Goal: Navigation & Orientation: Find specific page/section

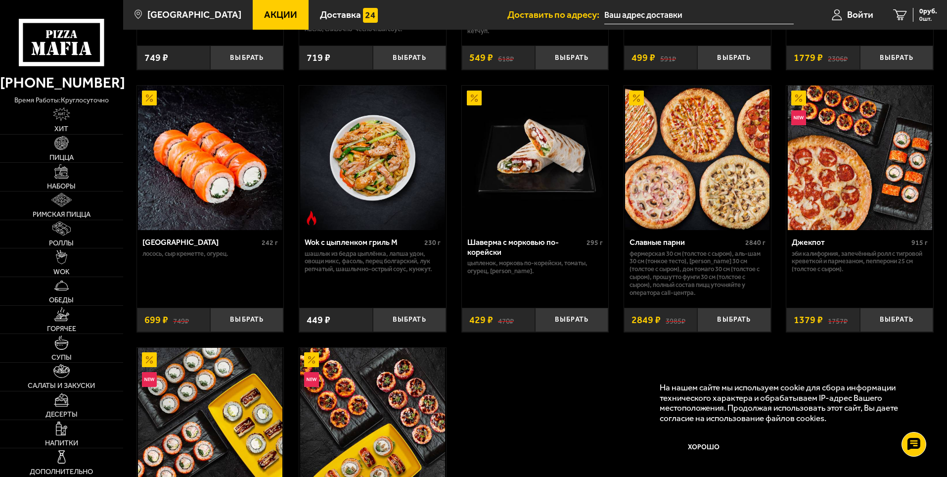
scroll to position [395, 0]
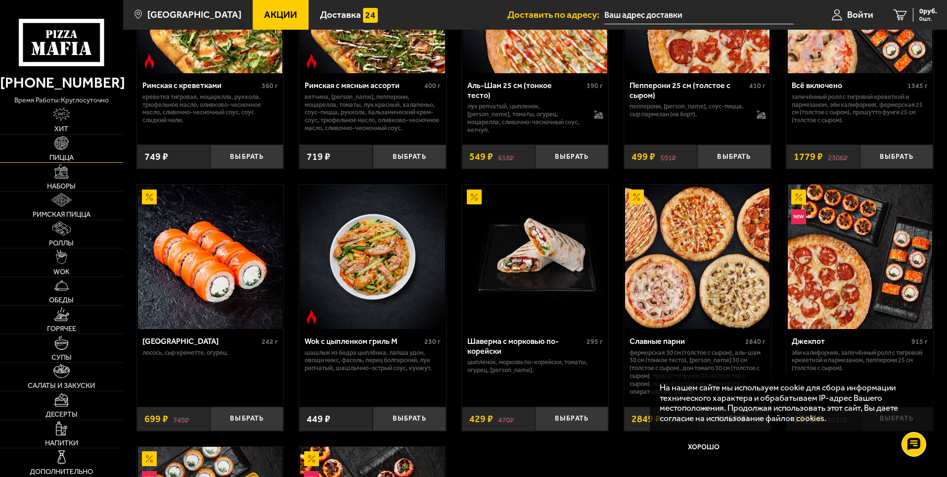
click at [65, 145] on img at bounding box center [61, 143] width 14 height 14
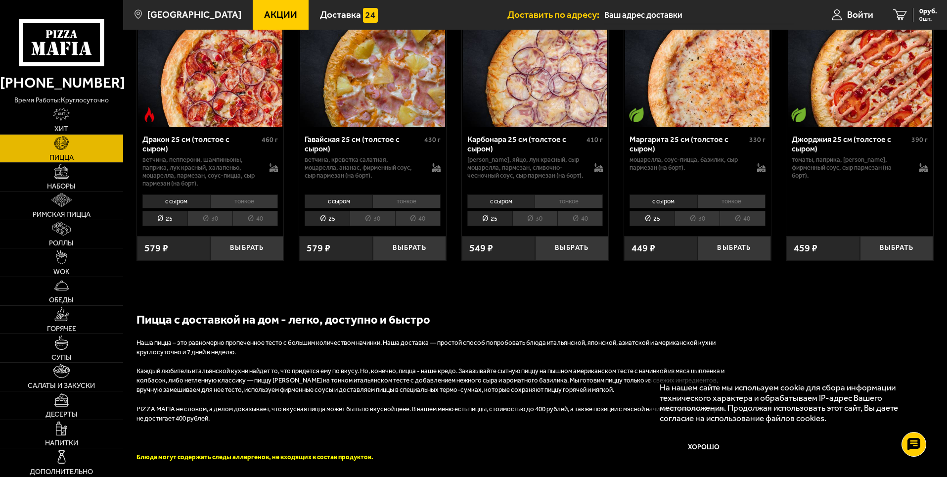
scroll to position [1869, 0]
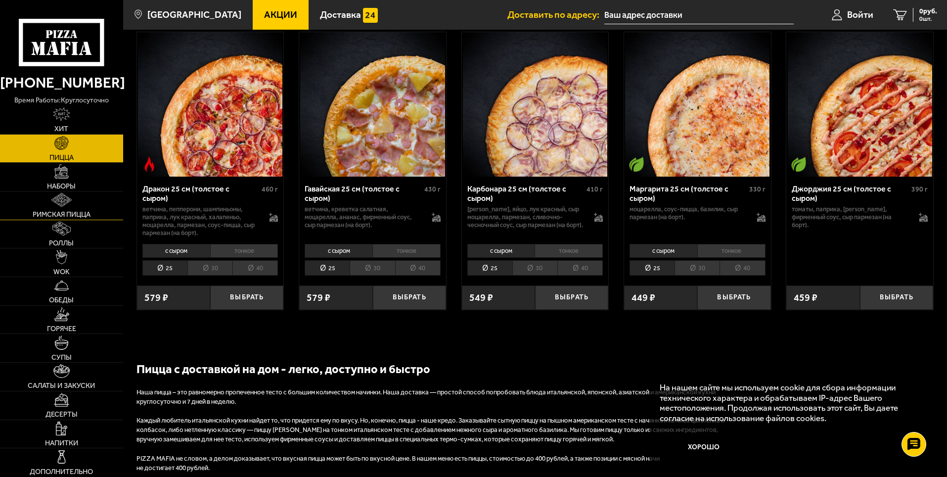
click at [71, 202] on img at bounding box center [61, 200] width 20 height 14
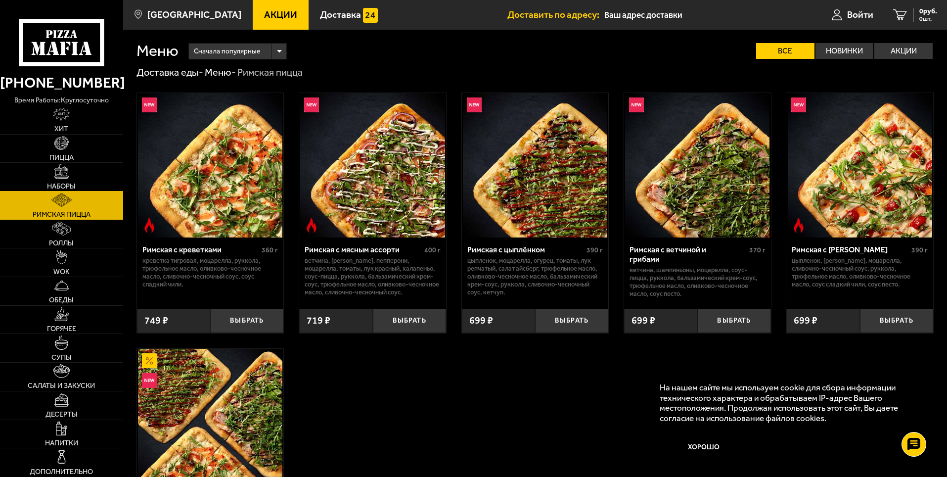
click at [71, 173] on link "Наборы" at bounding box center [61, 177] width 123 height 28
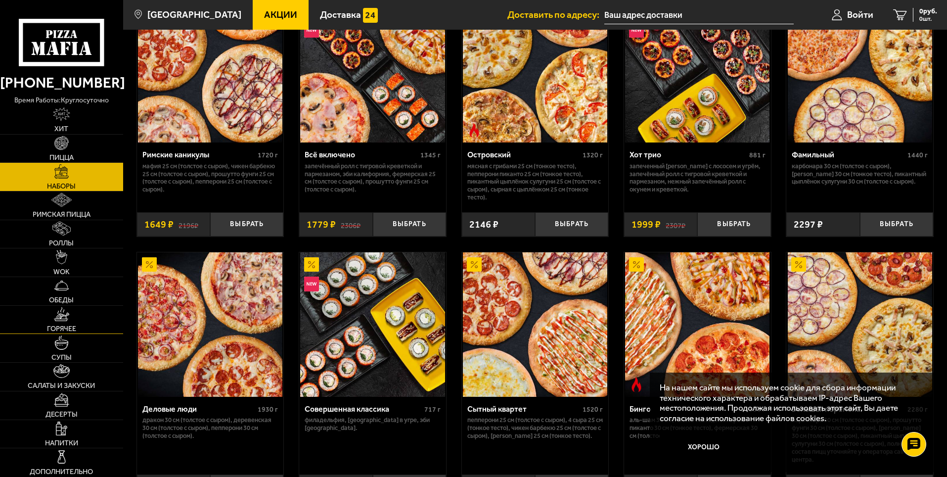
scroll to position [890, 0]
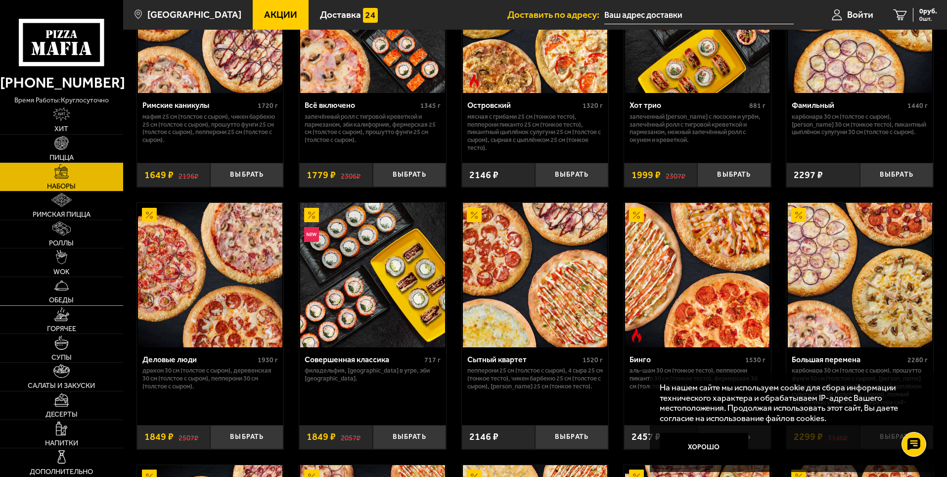
click at [65, 294] on link "Обеды" at bounding box center [61, 291] width 123 height 28
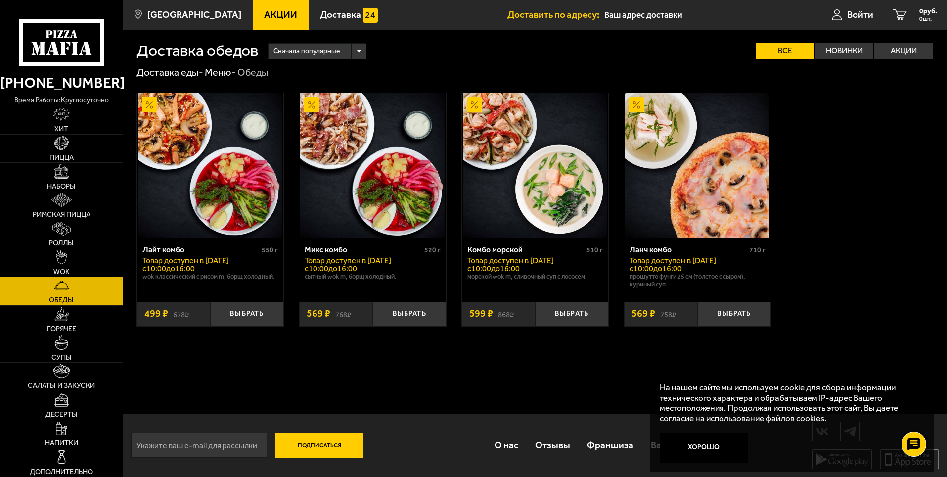
click at [69, 240] on span "Роллы" at bounding box center [61, 242] width 25 height 7
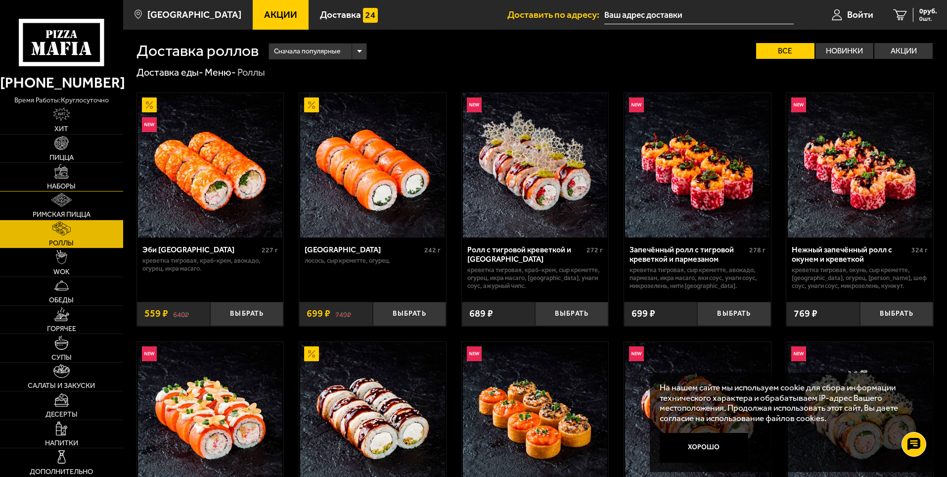
click at [71, 183] on span "Наборы" at bounding box center [61, 185] width 29 height 7
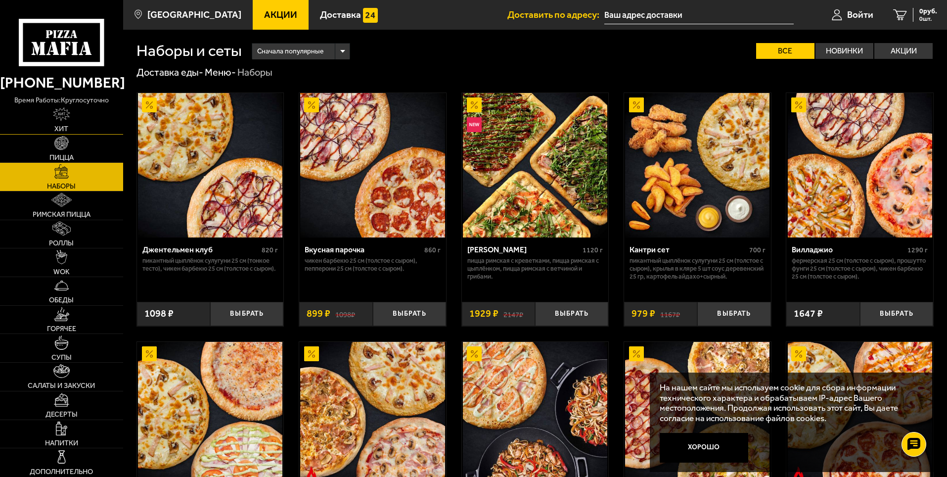
click at [63, 118] on img at bounding box center [61, 114] width 17 height 14
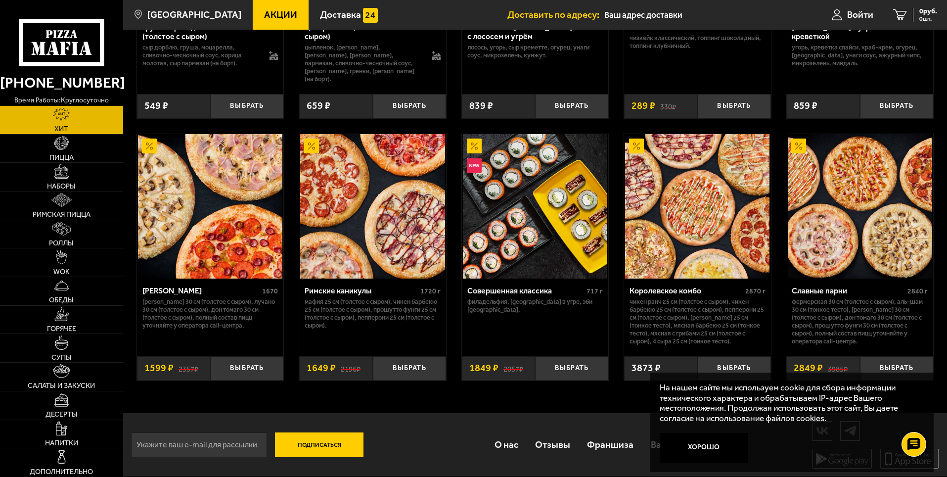
scroll to position [144, 0]
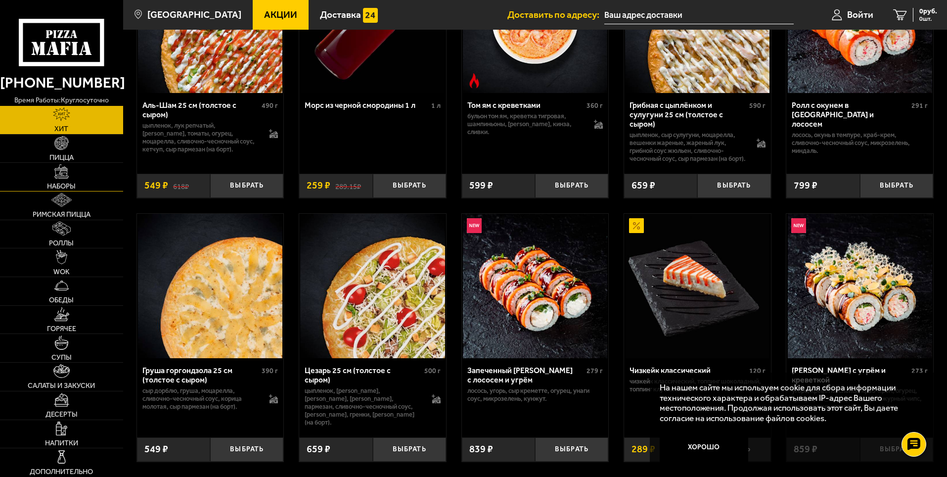
click at [67, 178] on img at bounding box center [61, 171] width 14 height 14
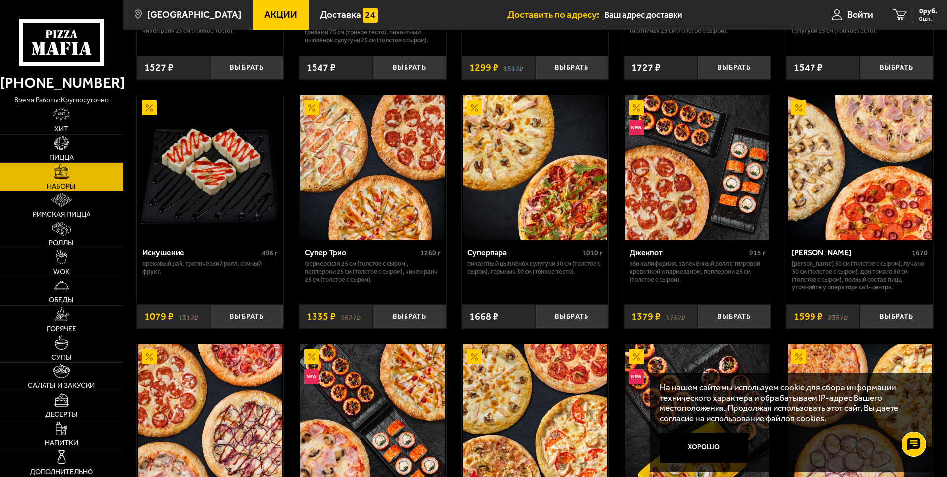
scroll to position [445, 0]
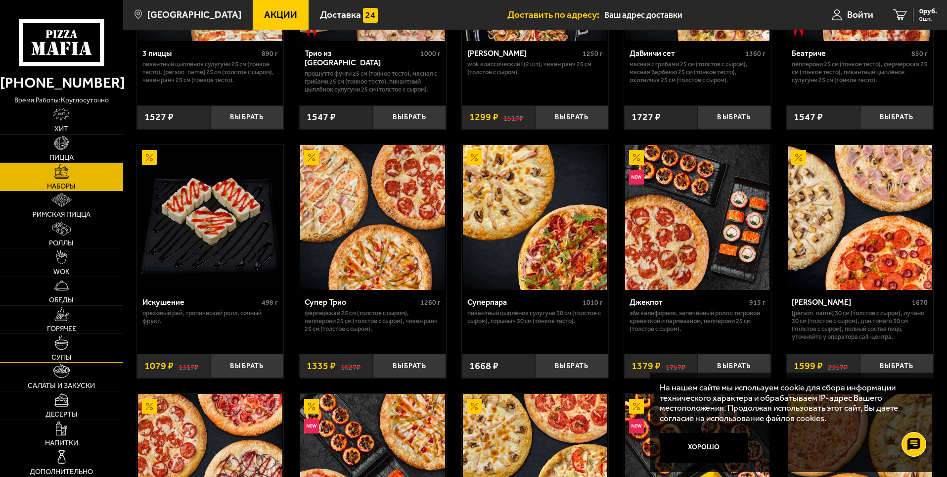
click at [73, 353] on link "Супы" at bounding box center [61, 348] width 123 height 28
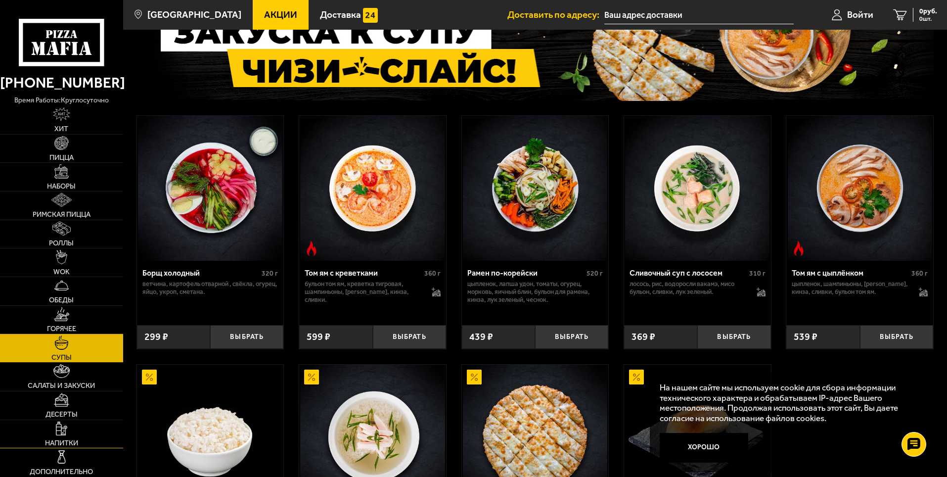
scroll to position [140, 0]
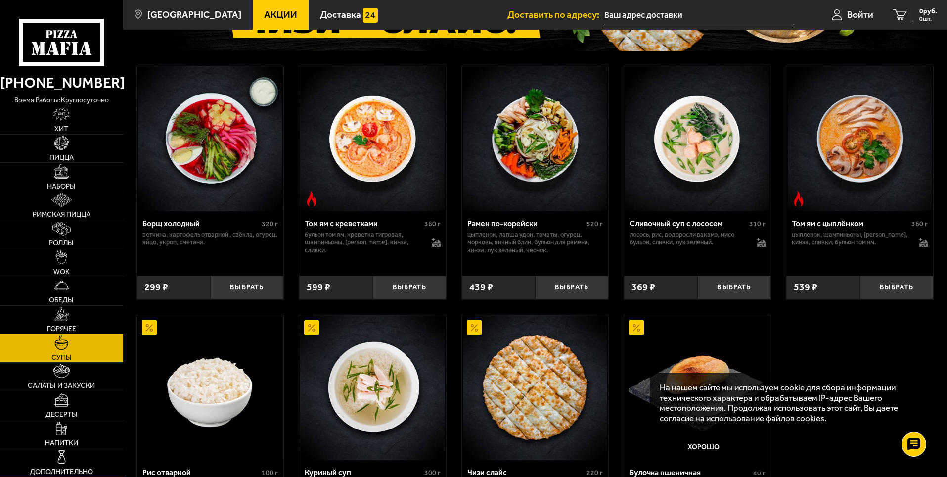
click at [90, 454] on link "Дополнительно" at bounding box center [61, 462] width 123 height 28
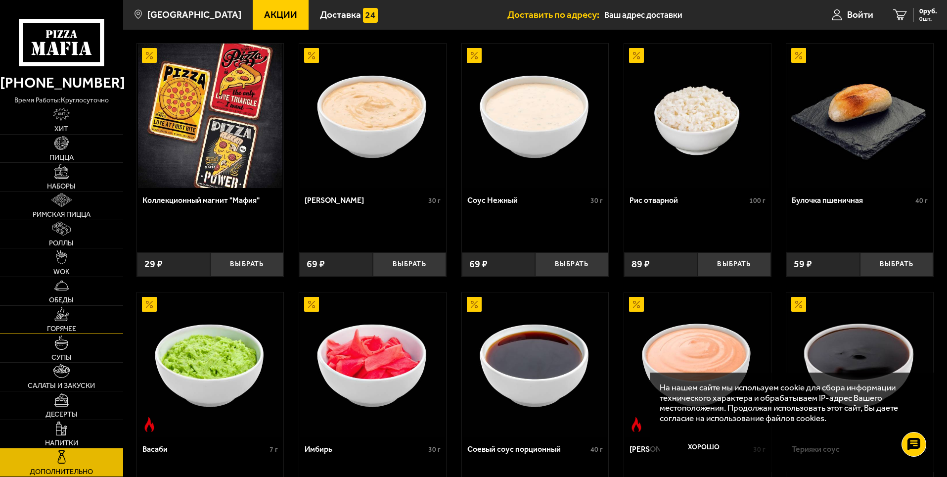
scroll to position [148, 0]
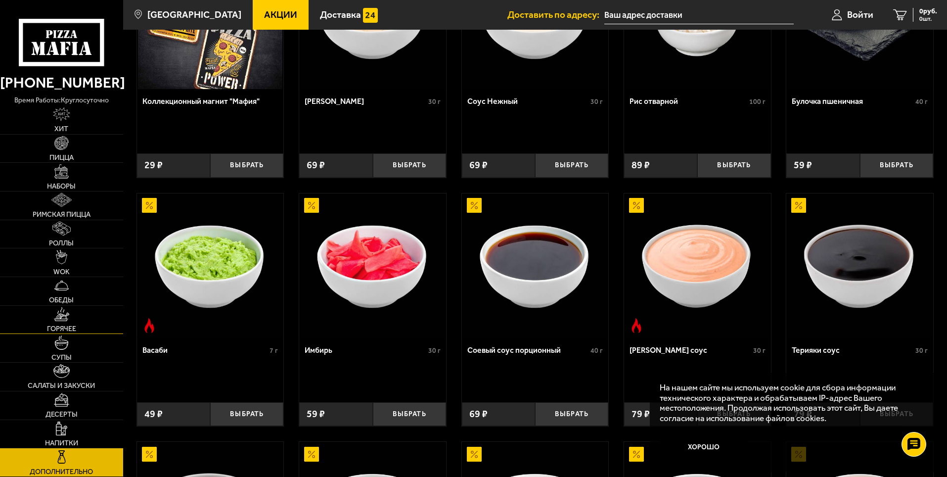
click at [56, 319] on img at bounding box center [62, 314] width 16 height 14
